Goal: Find specific fact: Find contact information

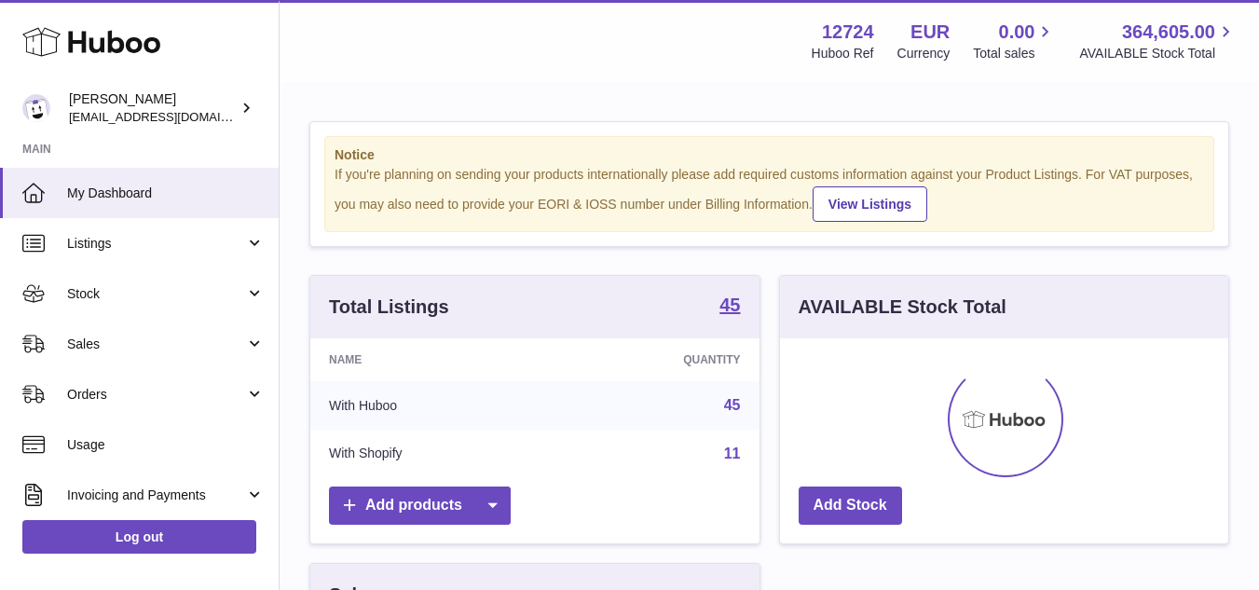
scroll to position [291, 448]
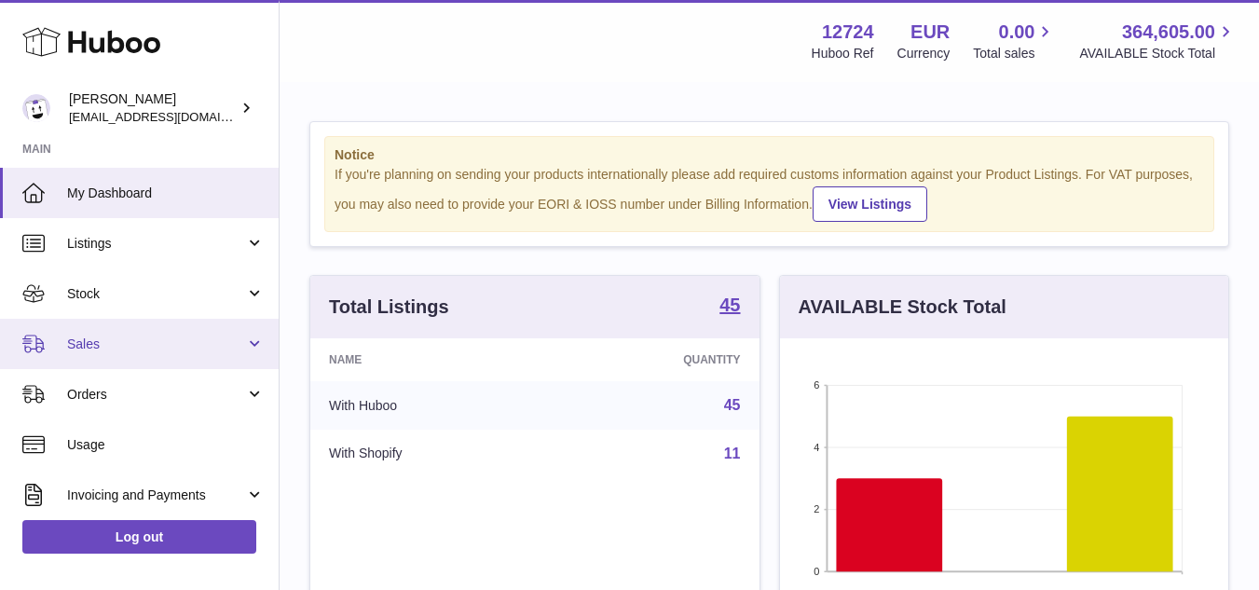
click at [184, 347] on span "Sales" at bounding box center [156, 344] width 178 height 18
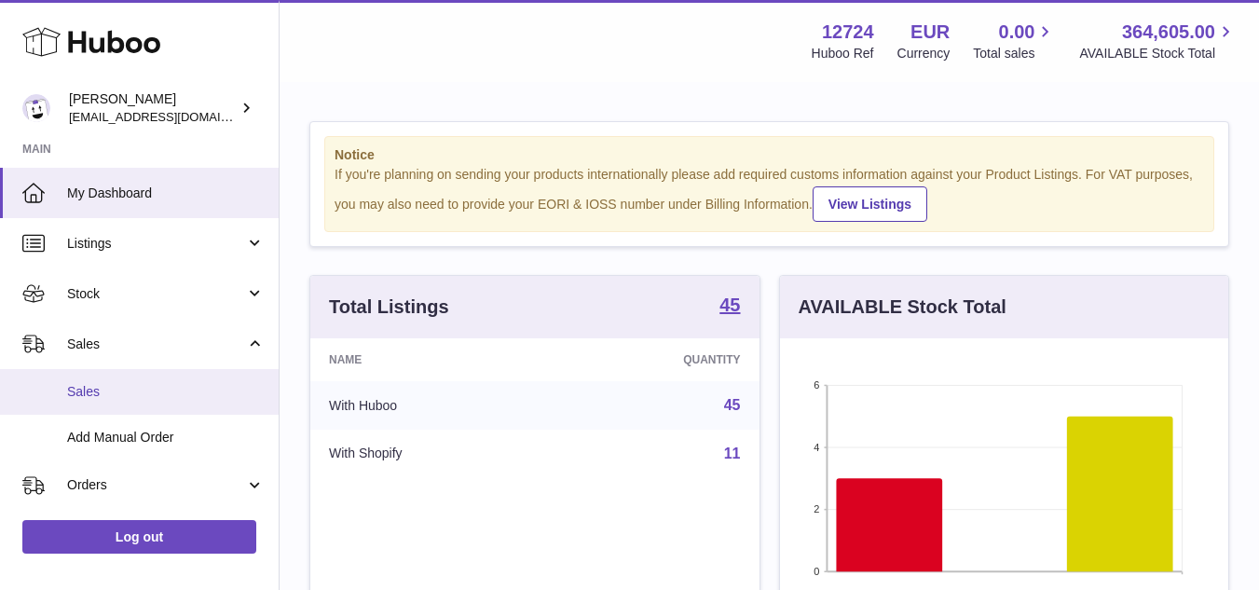
click at [109, 386] on span "Sales" at bounding box center [166, 392] width 198 height 18
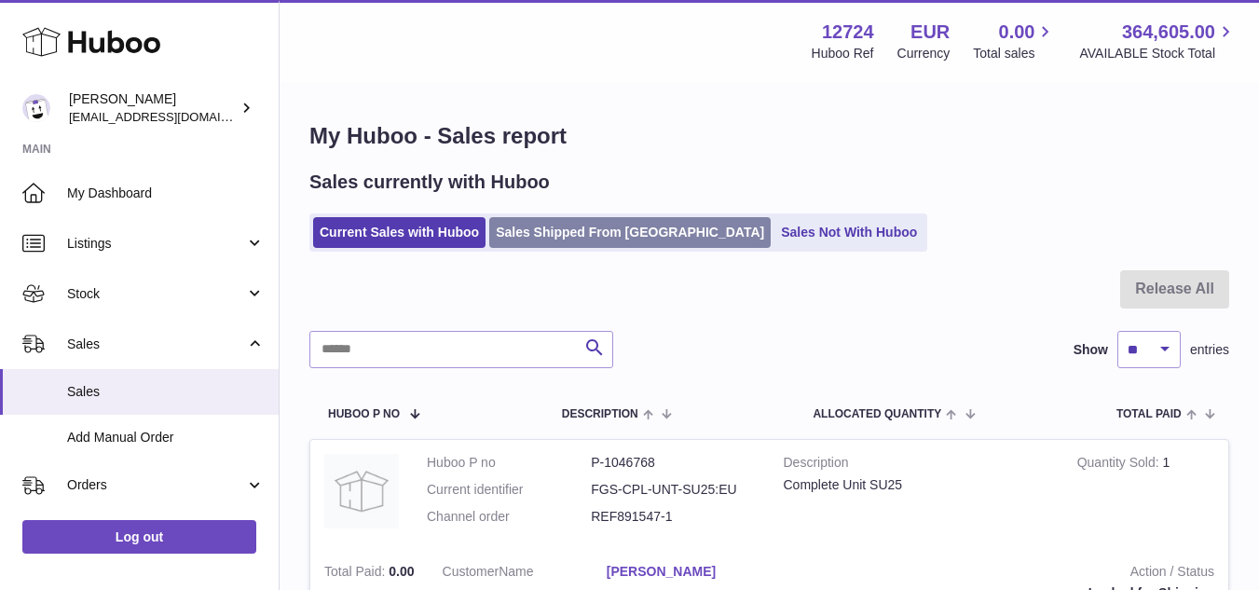
click at [635, 231] on link "Sales Shipped From Huboo" at bounding box center [629, 232] width 281 height 31
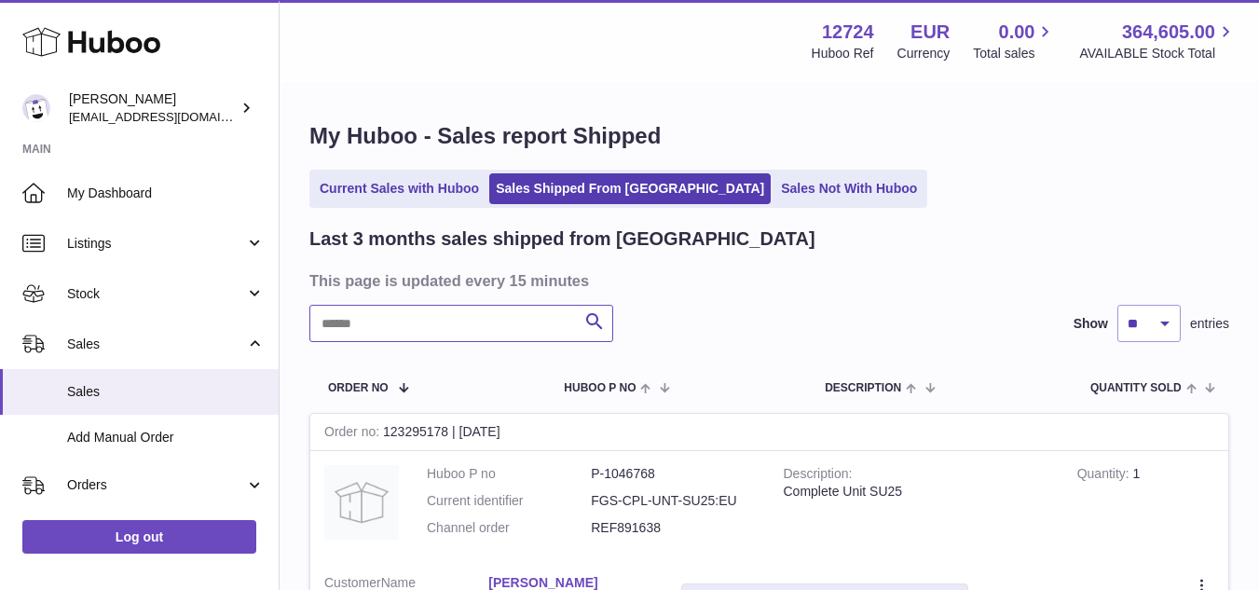
click at [422, 328] on input "text" at bounding box center [461, 323] width 304 height 37
paste input "*********"
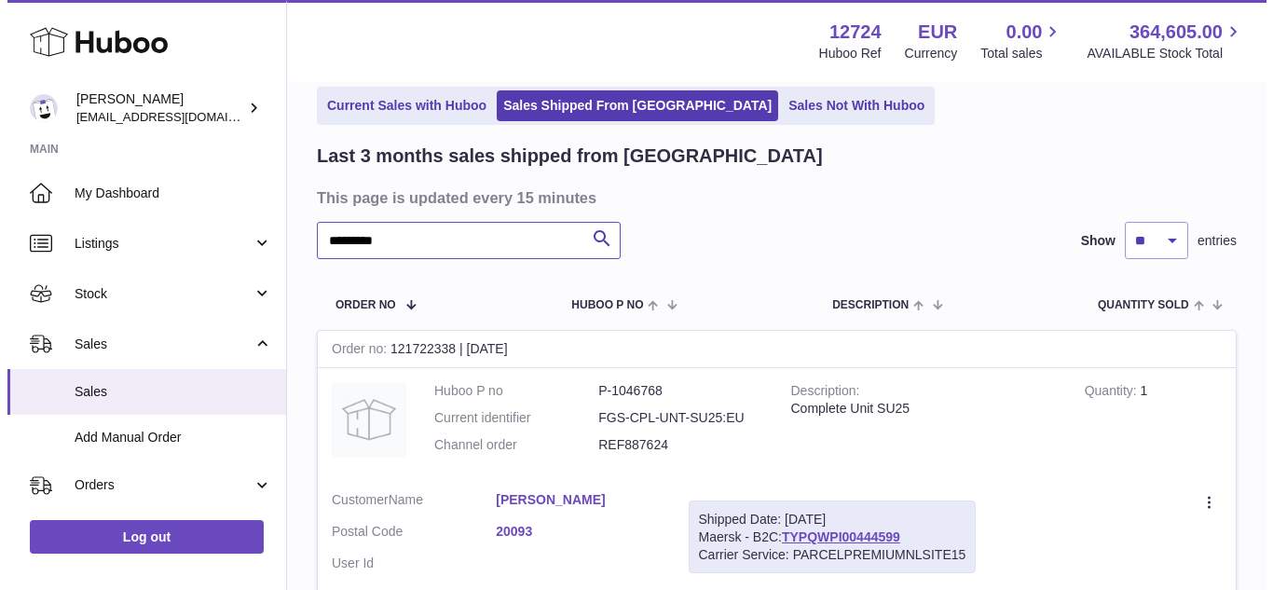
scroll to position [186, 0]
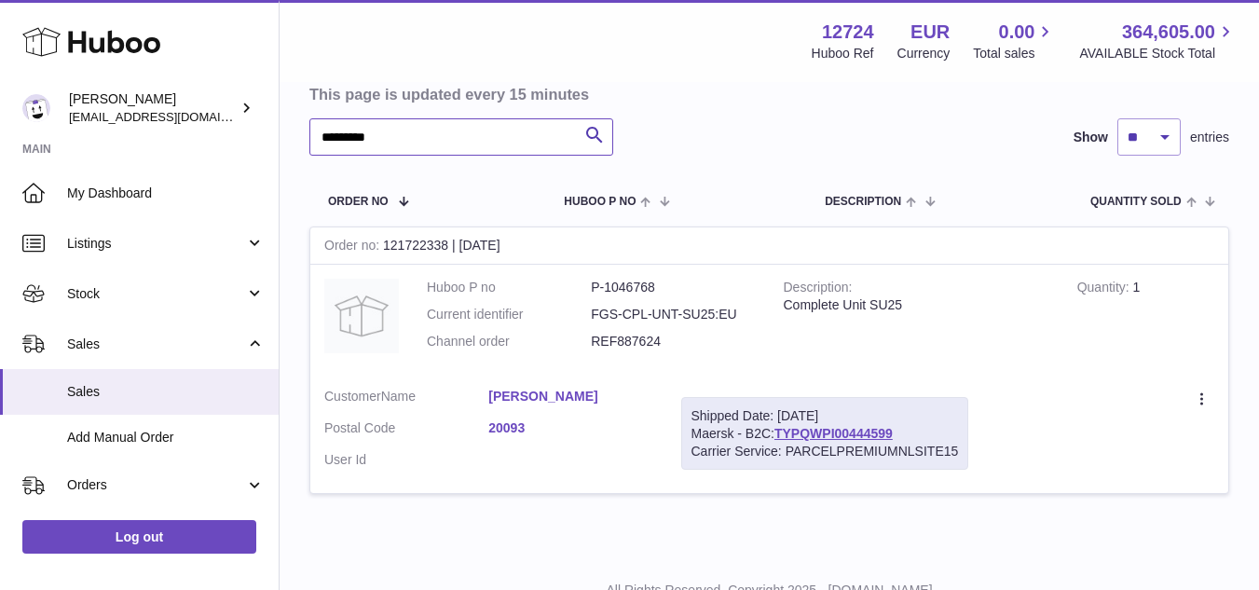
type input "*********"
click at [511, 395] on link "Dalia Croce" at bounding box center [570, 397] width 164 height 18
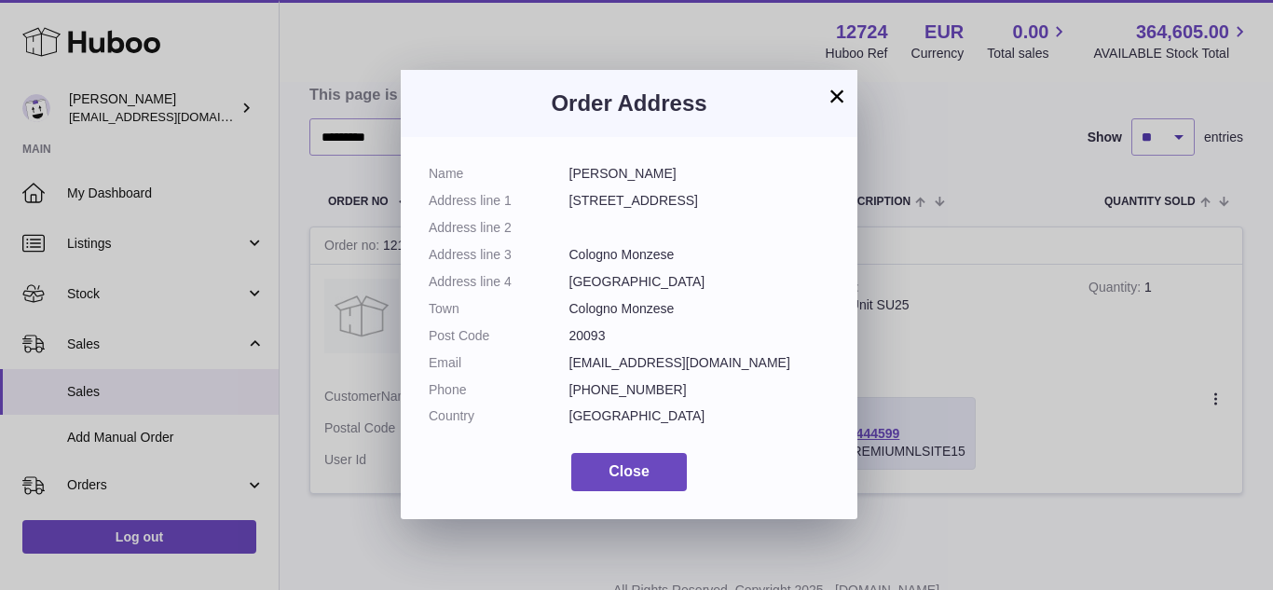
click at [584, 172] on dd "Dalia Croce" at bounding box center [699, 174] width 261 height 18
copy dl "Dalia Croce"
click at [595, 330] on dd "20093" at bounding box center [699, 336] width 261 height 18
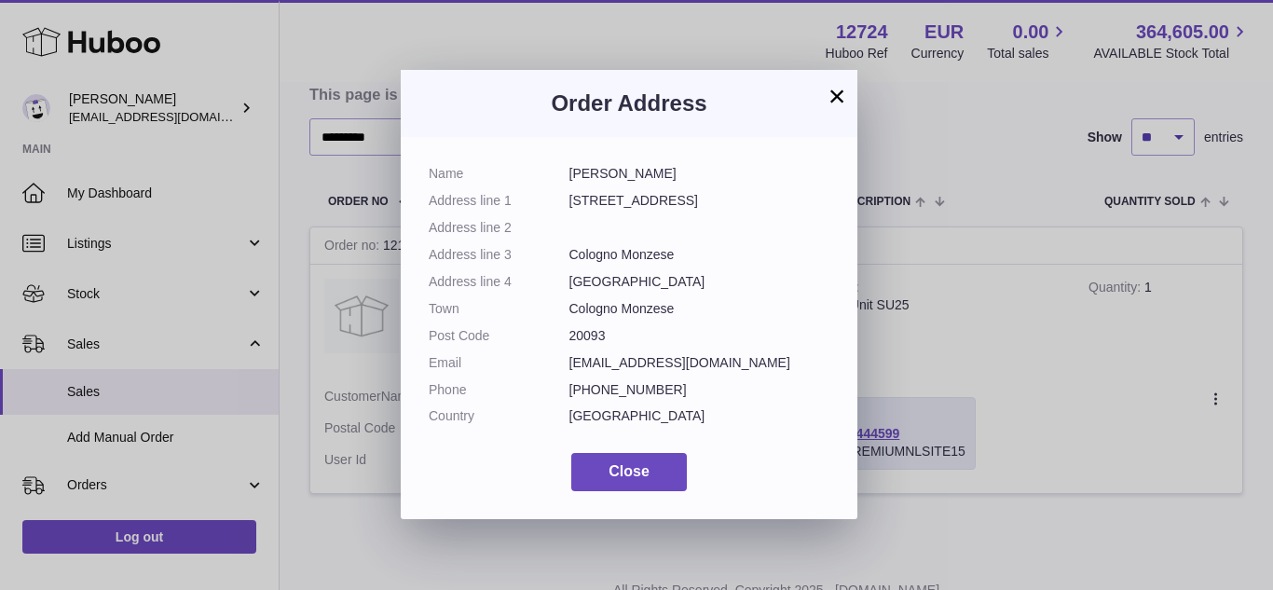
click at [595, 330] on dd "20093" at bounding box center [699, 336] width 261 height 18
copy dd "20093"
click at [646, 248] on dd "Cologno Monzese" at bounding box center [699, 255] width 261 height 18
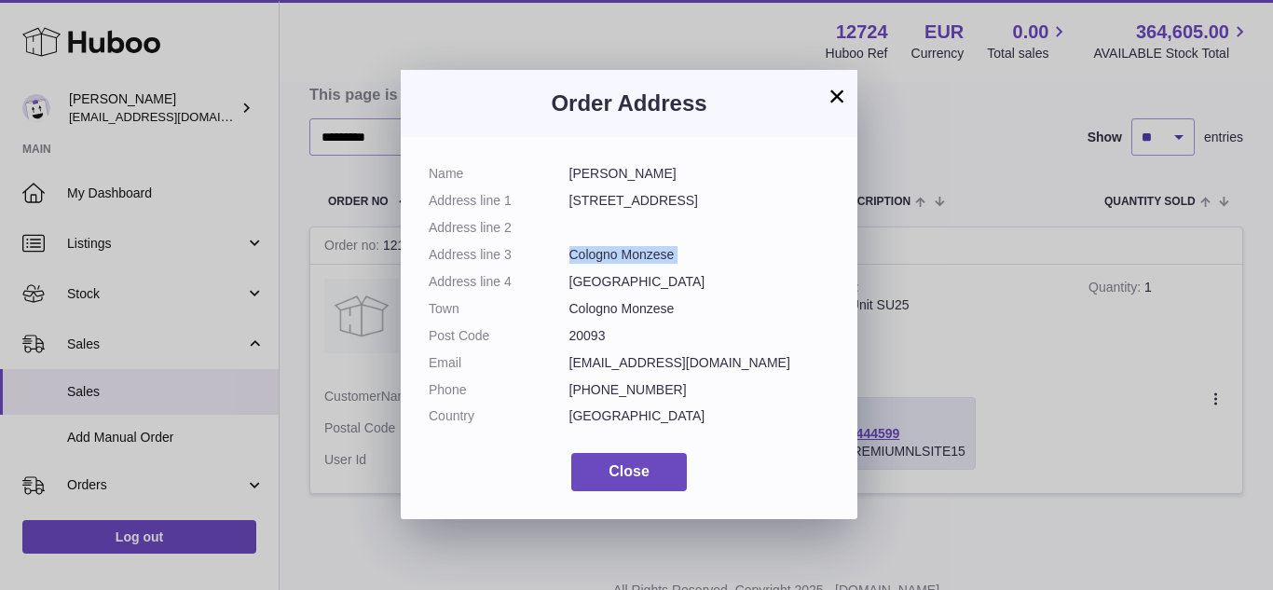
copy dl "Cologno Monzese"
click at [653, 362] on dd "daliacroce@live.it" at bounding box center [699, 363] width 261 height 18
copy dl "daliacroce@live.it"
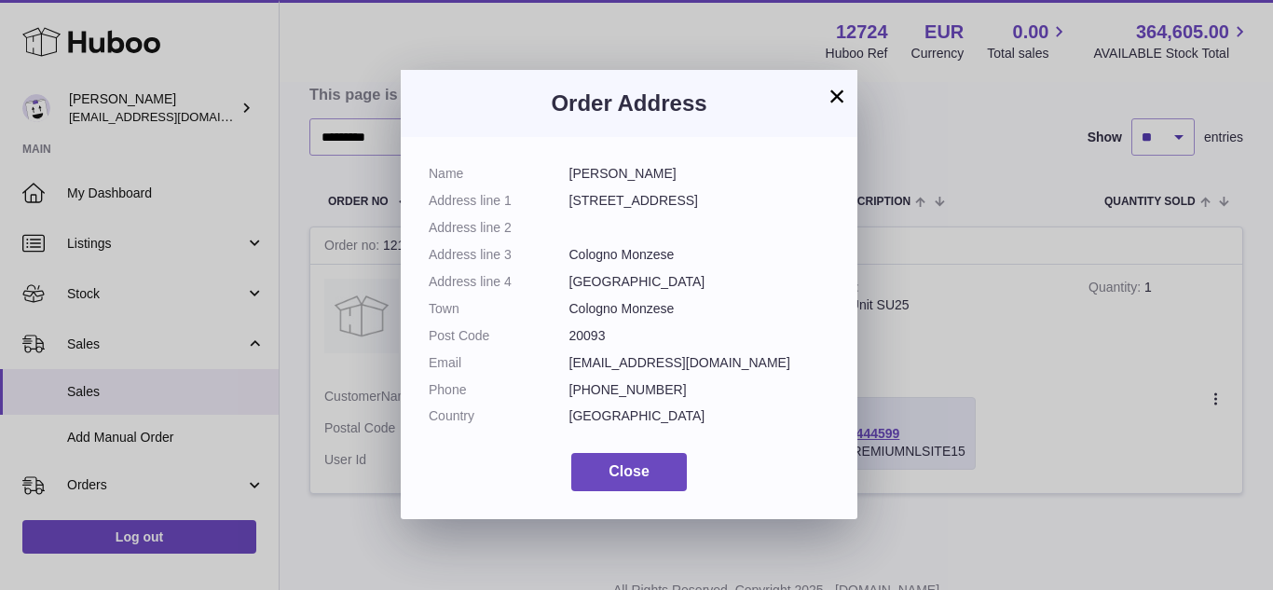
click at [598, 390] on dd "+393337770439" at bounding box center [699, 390] width 261 height 18
drag, startPoint x: 594, startPoint y: 387, endPoint x: 670, endPoint y: 382, distance: 76.6
click at [670, 382] on dd "+393337770439" at bounding box center [699, 390] width 261 height 18
copy dd "3337770439"
click at [841, 101] on button "×" at bounding box center [837, 96] width 22 height 22
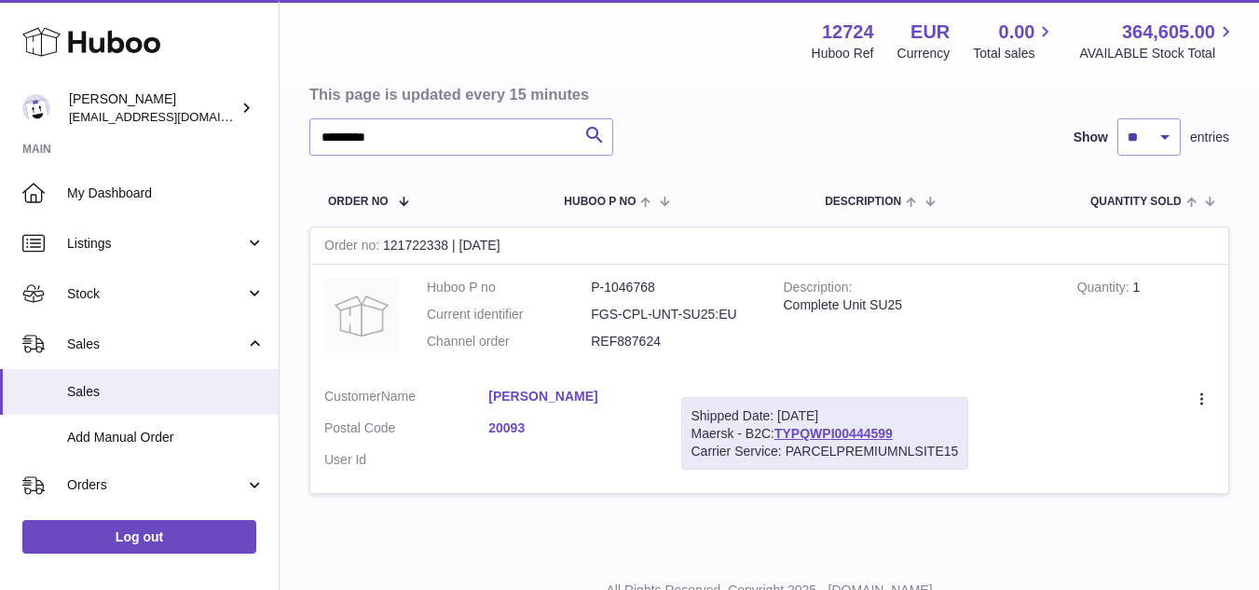
click at [541, 390] on link "Dalia Croce" at bounding box center [570, 397] width 164 height 18
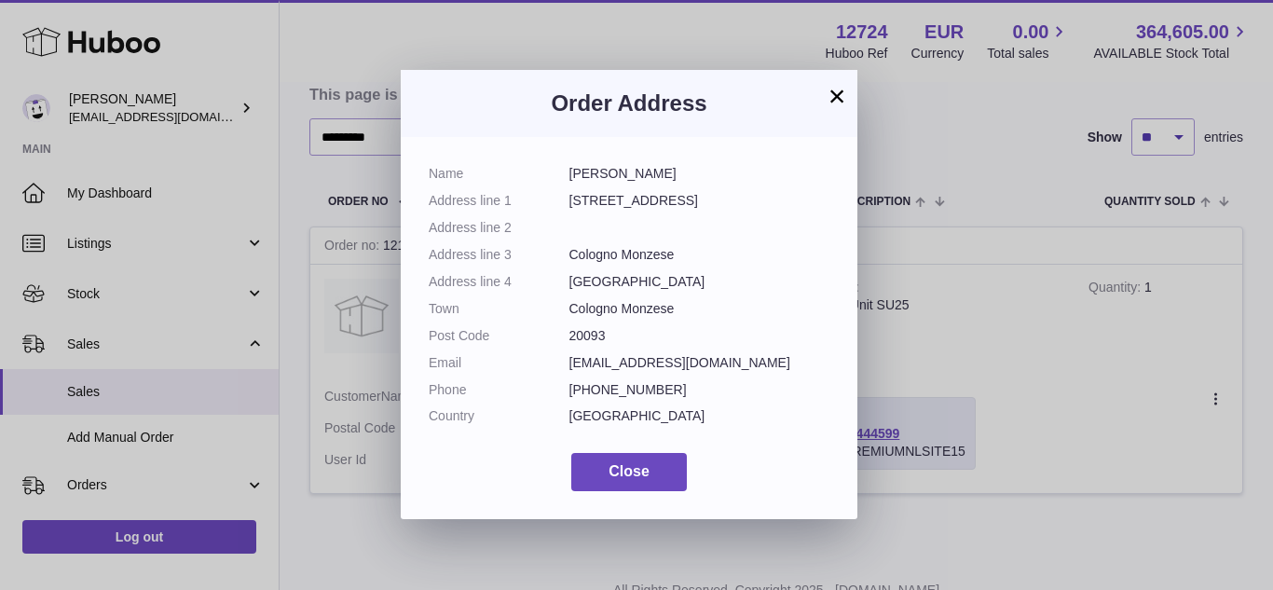
drag, startPoint x: 561, startPoint y: 198, endPoint x: 713, endPoint y: 201, distance: 151.9
click at [713, 201] on dl "Name Dalia Croce Address line 1 Via repubblica 43 Address line 2 Address line 3…" at bounding box center [629, 299] width 401 height 269
copy dl "Via repubblica 43"
drag, startPoint x: 569, startPoint y: 254, endPoint x: 686, endPoint y: 253, distance: 116.5
click at [686, 253] on dd "Cologno Monzese" at bounding box center [699, 255] width 261 height 18
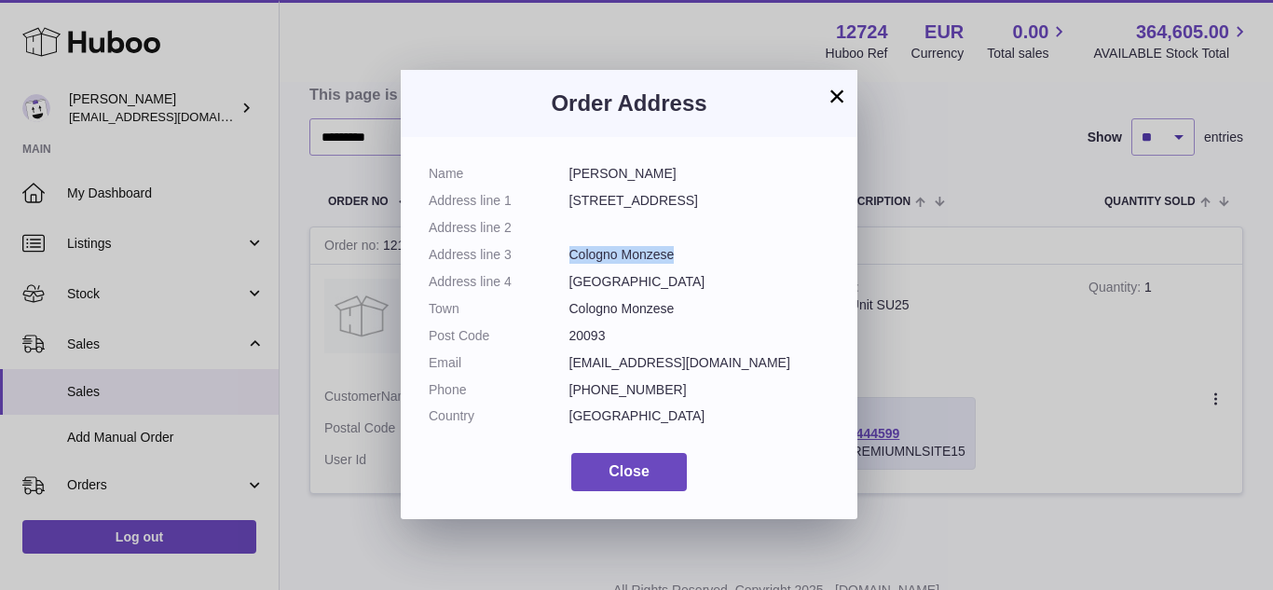
copy dd "Cologno Monzese"
